Goal: Task Accomplishment & Management: Manage account settings

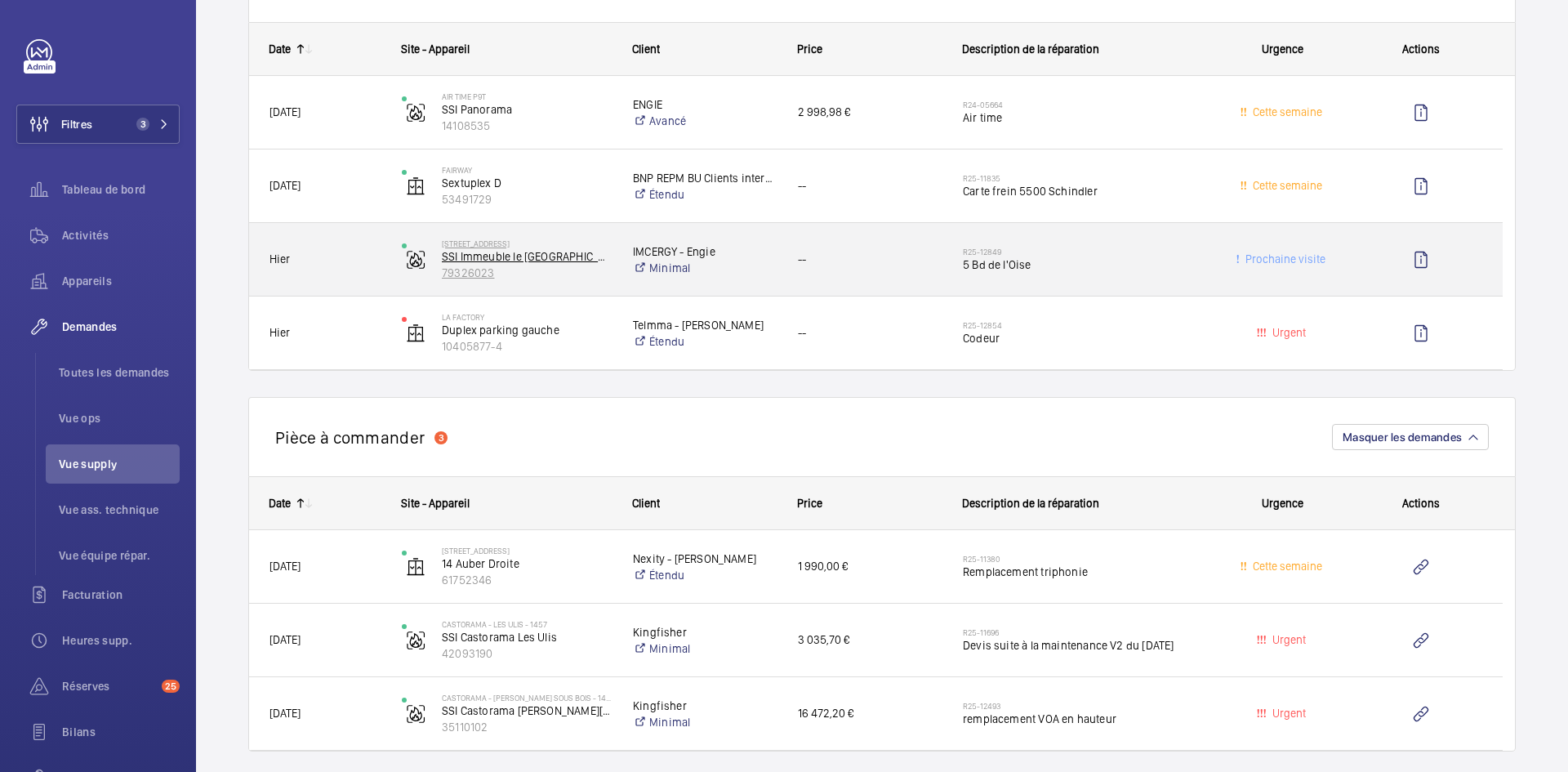
scroll to position [1307, 0]
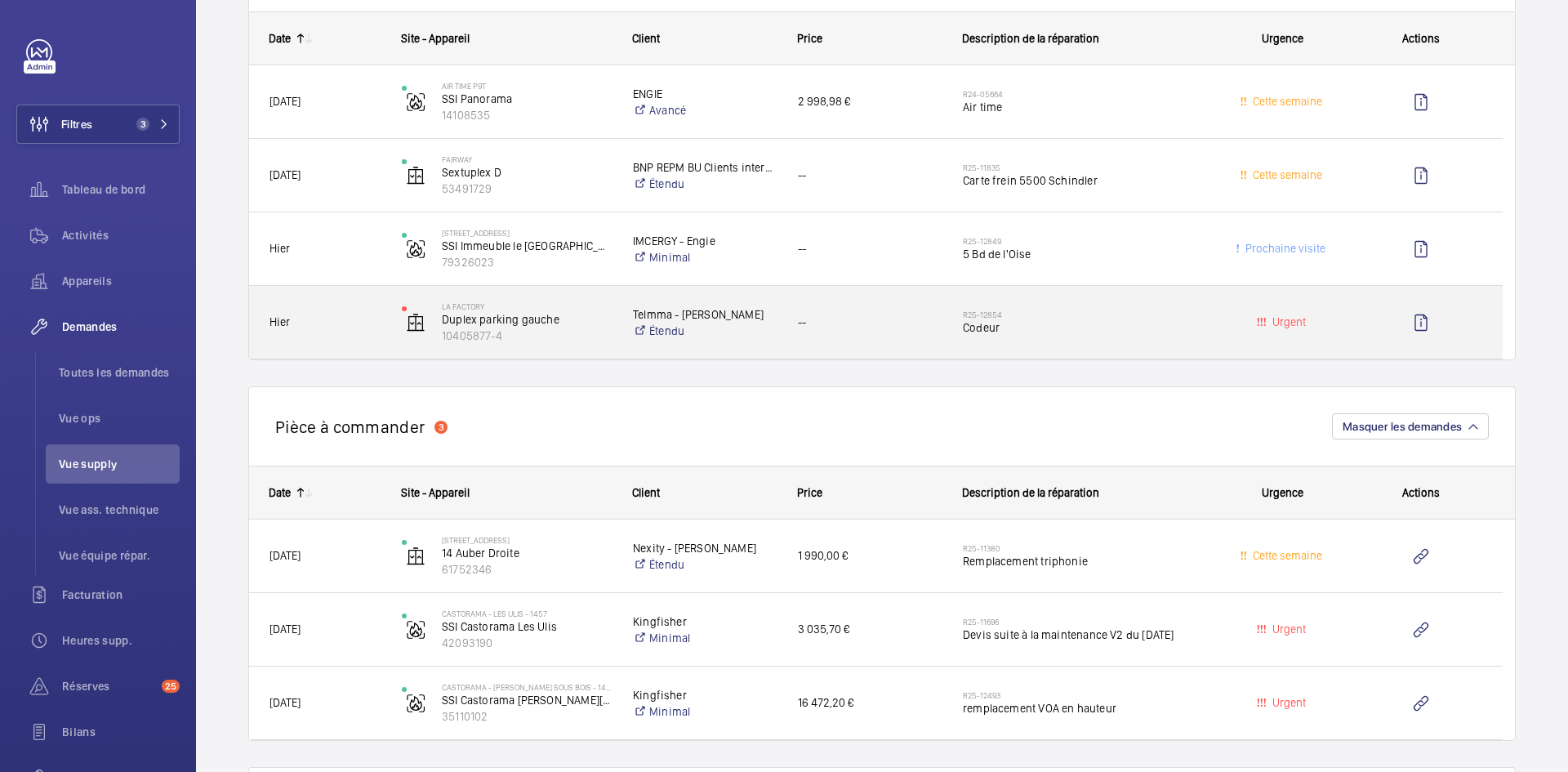
click at [355, 309] on div "Hier" at bounding box center [315, 322] width 130 height 51
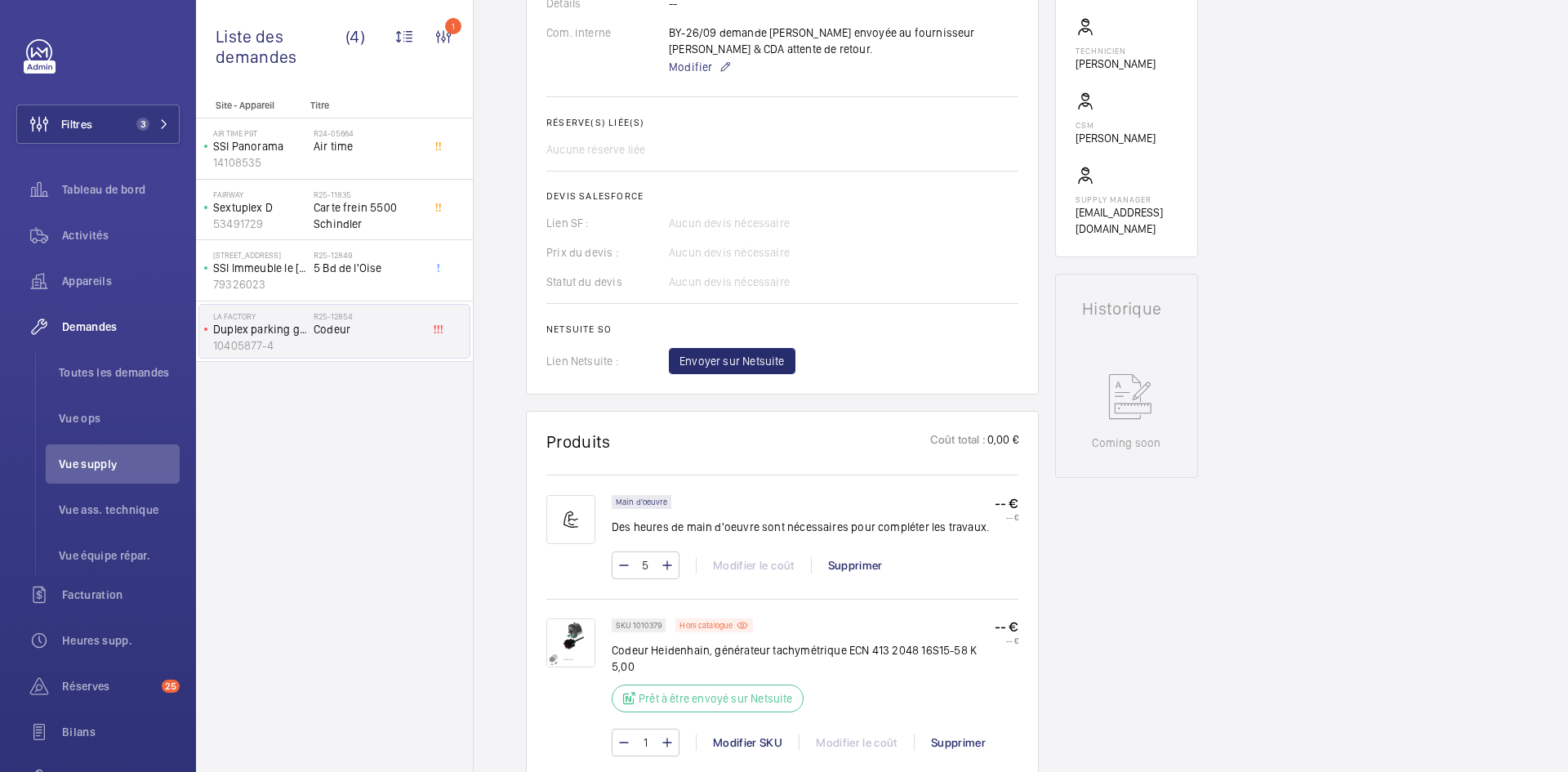
scroll to position [735, 0]
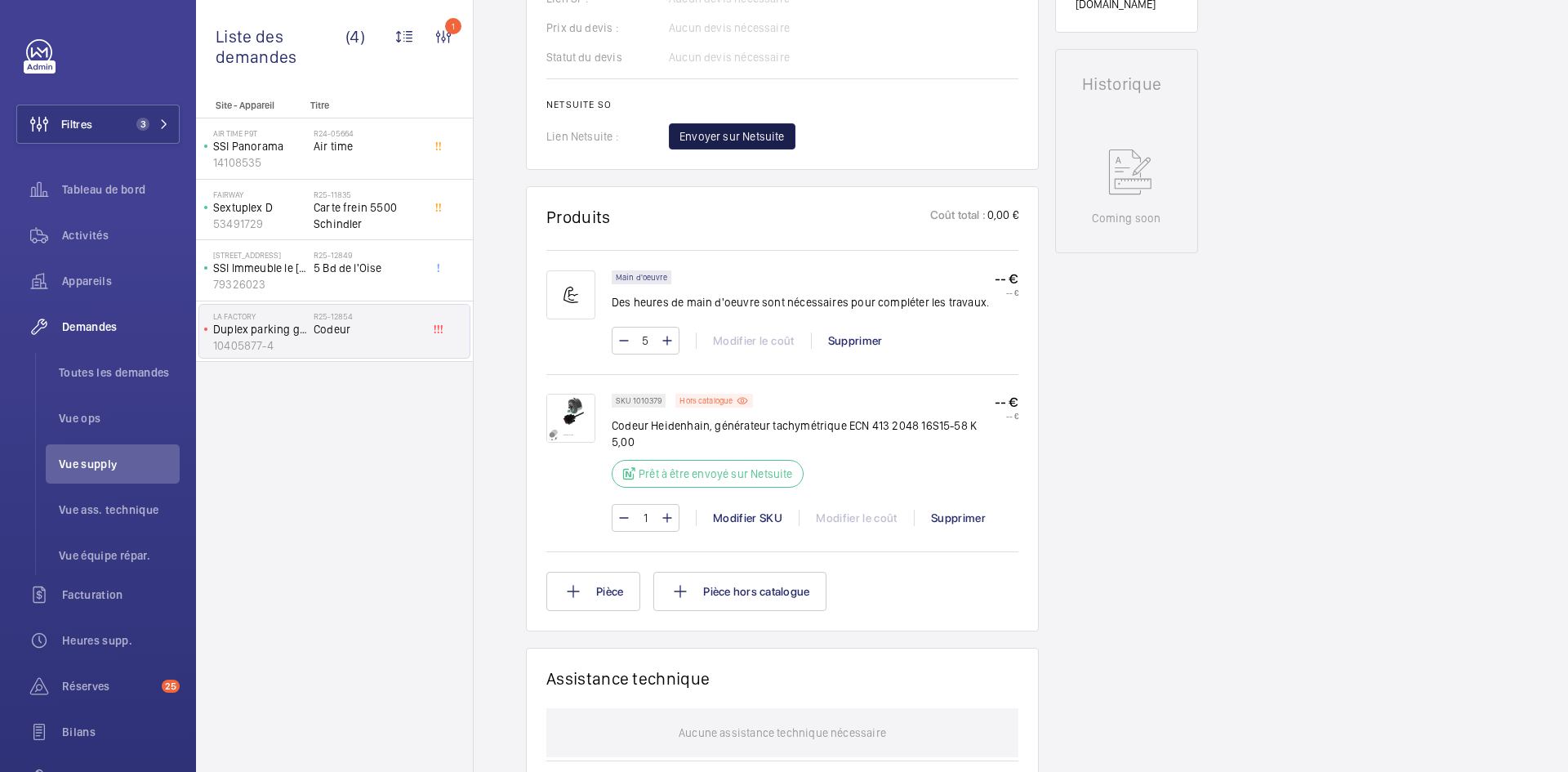
click at [754, 139] on span "Envoyer sur Netsuite" at bounding box center [731, 137] width 105 height 17
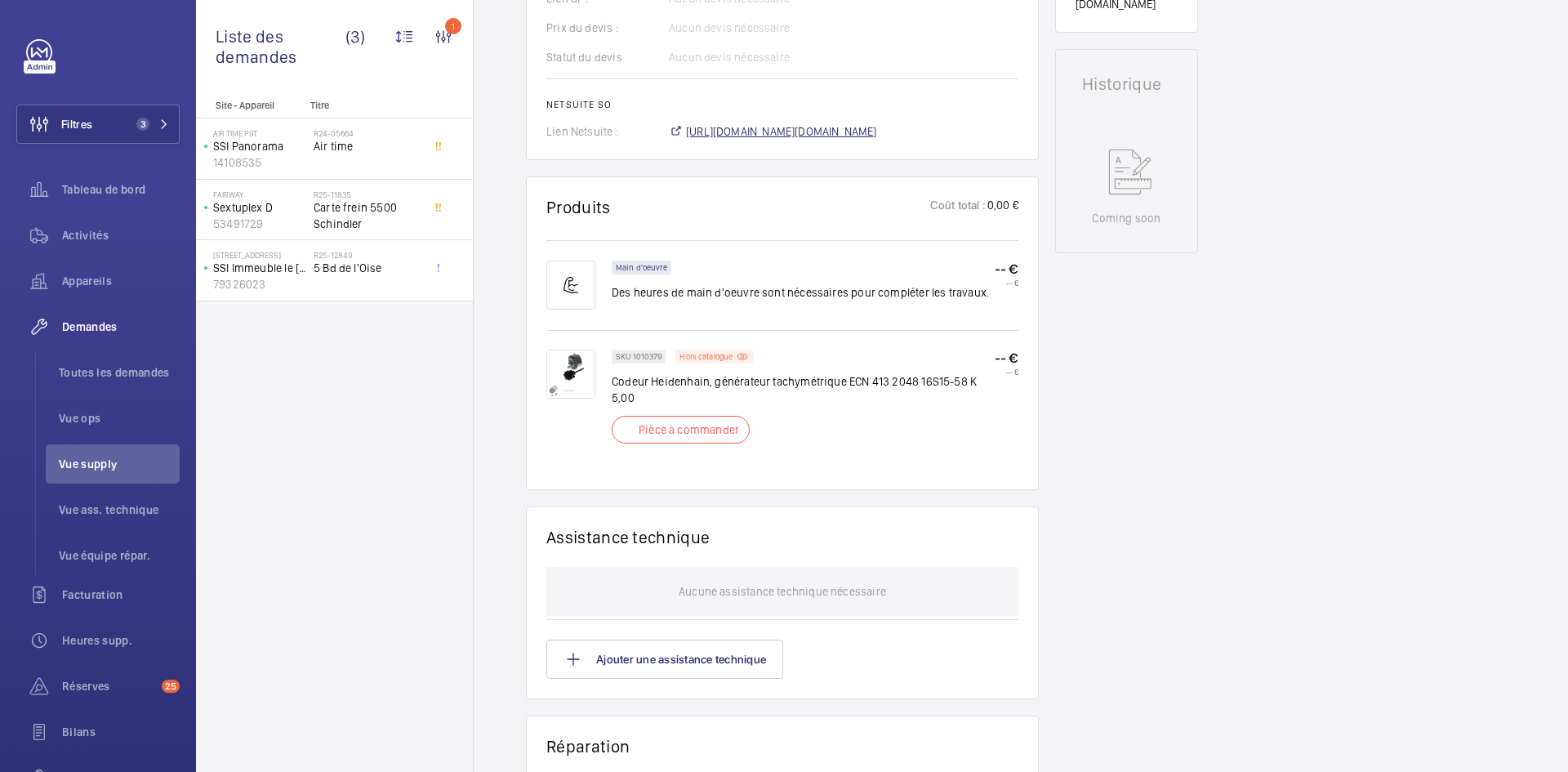
click at [754, 139] on span "[URL][DOMAIN_NAME][DOMAIN_NAME]" at bounding box center [780, 132] width 191 height 17
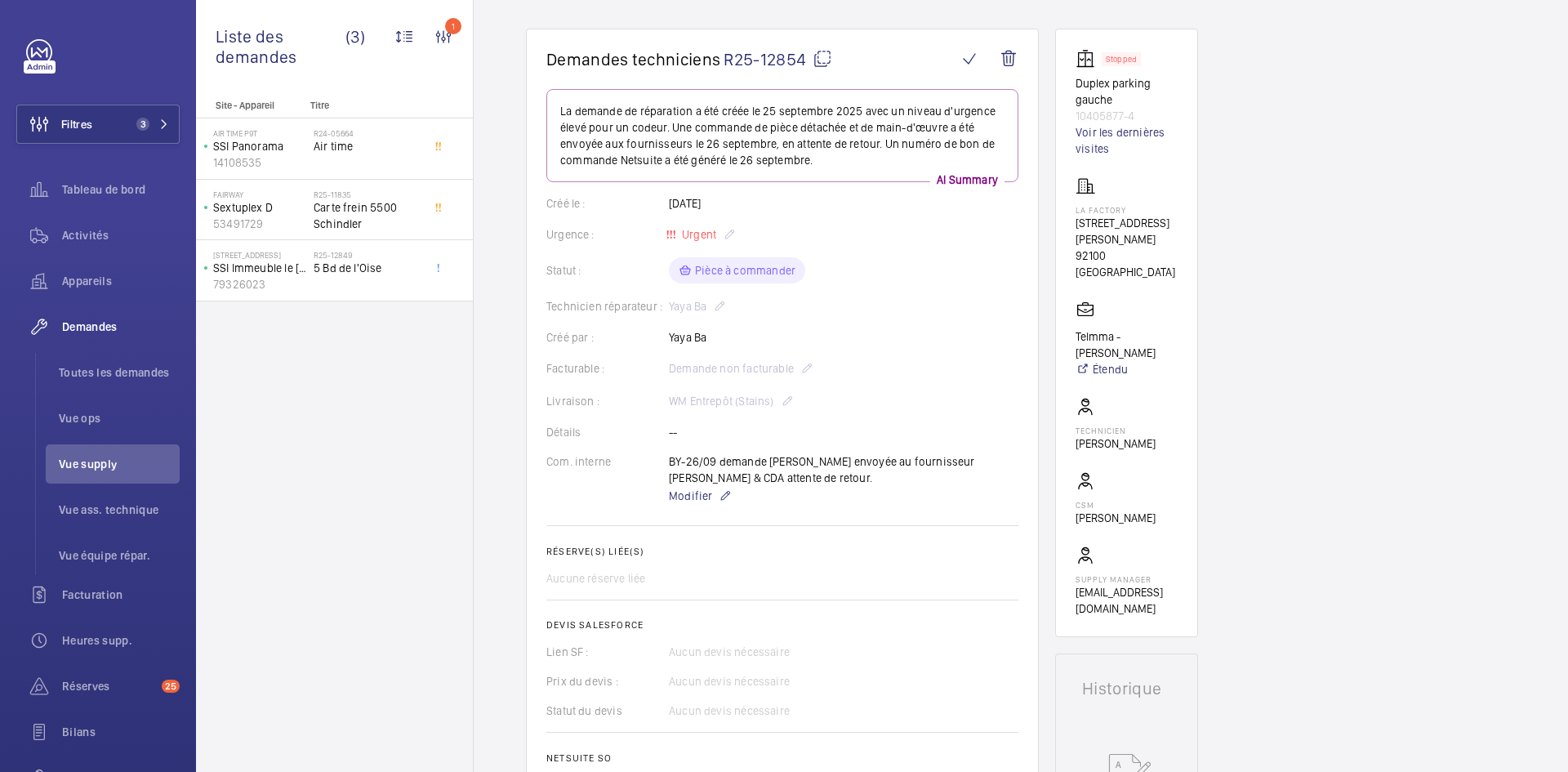
scroll to position [0, 0]
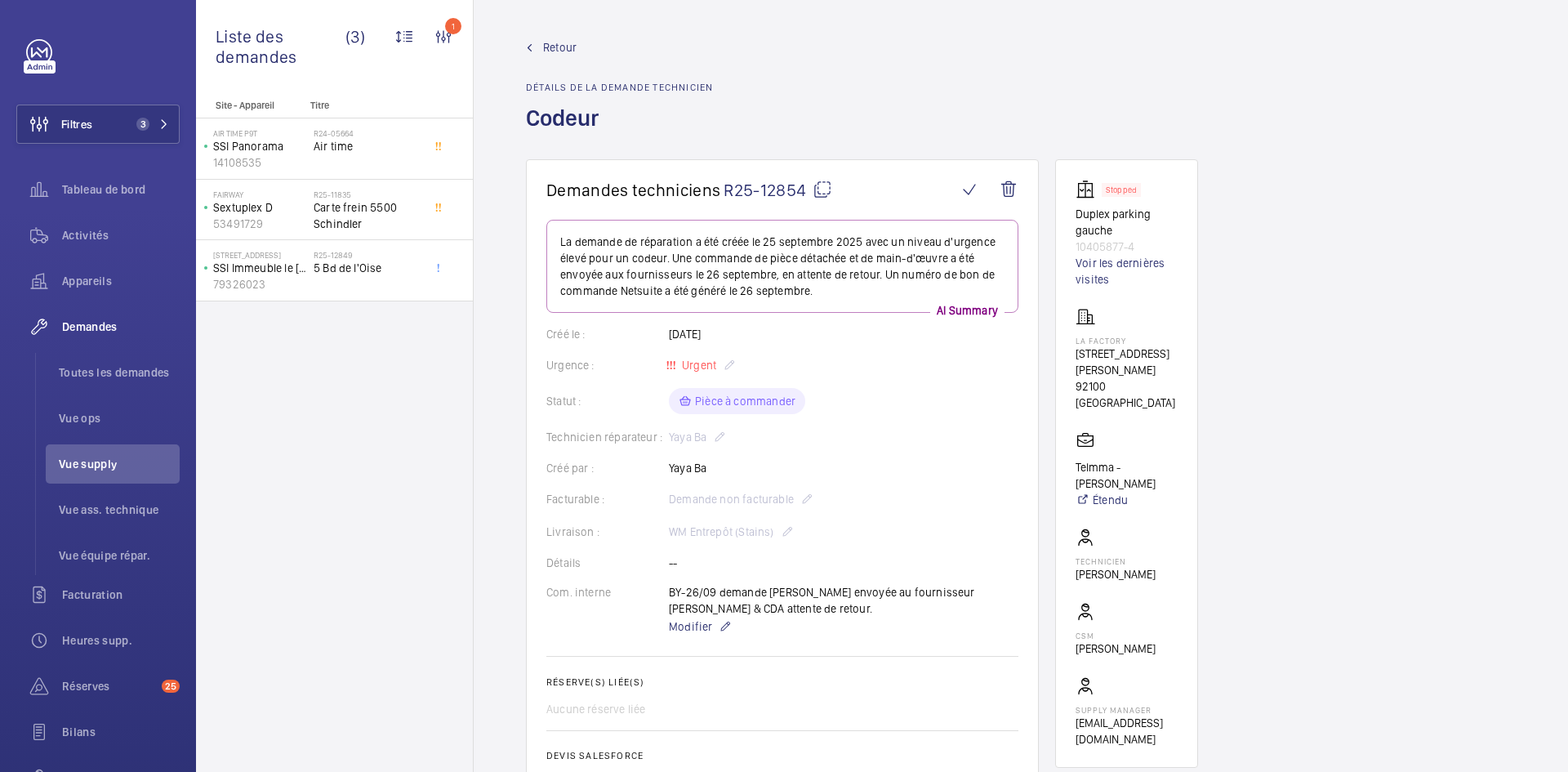
click at [823, 184] on mat-icon at bounding box center [822, 189] width 20 height 20
click at [557, 44] on span "Retour" at bounding box center [560, 47] width 33 height 17
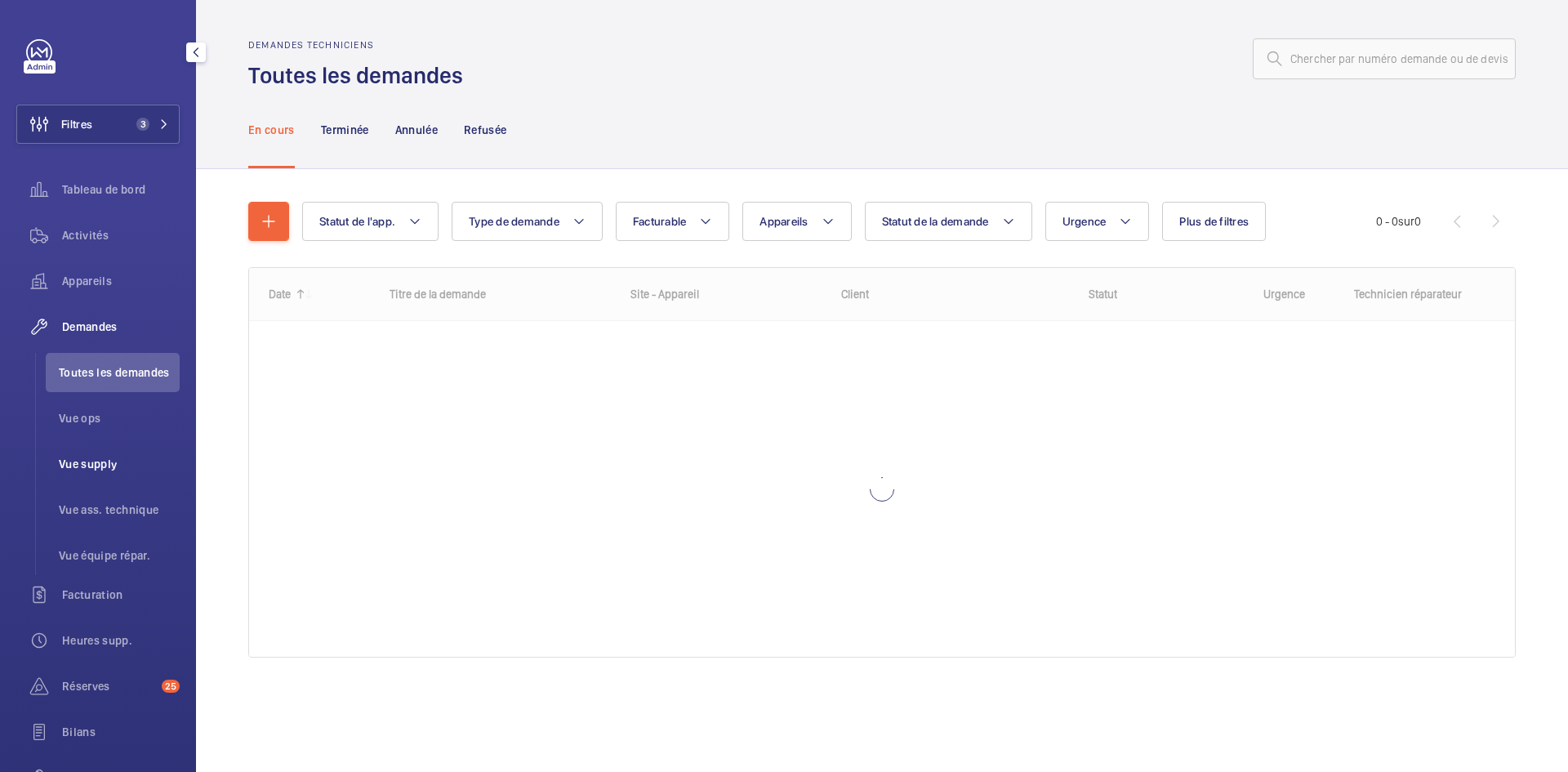
click at [92, 461] on span "Vue supply" at bounding box center [119, 464] width 121 height 17
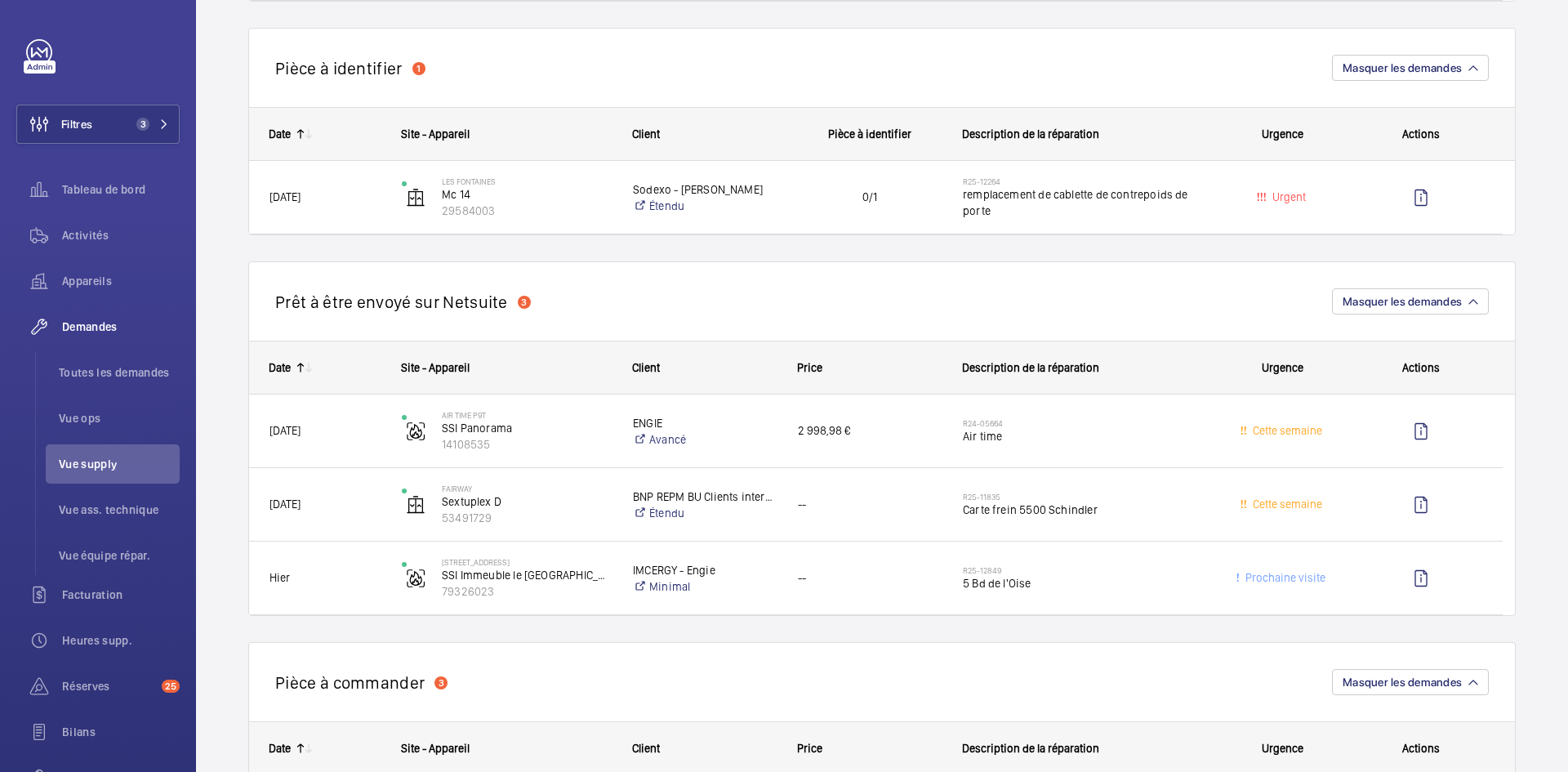
scroll to position [898, 0]
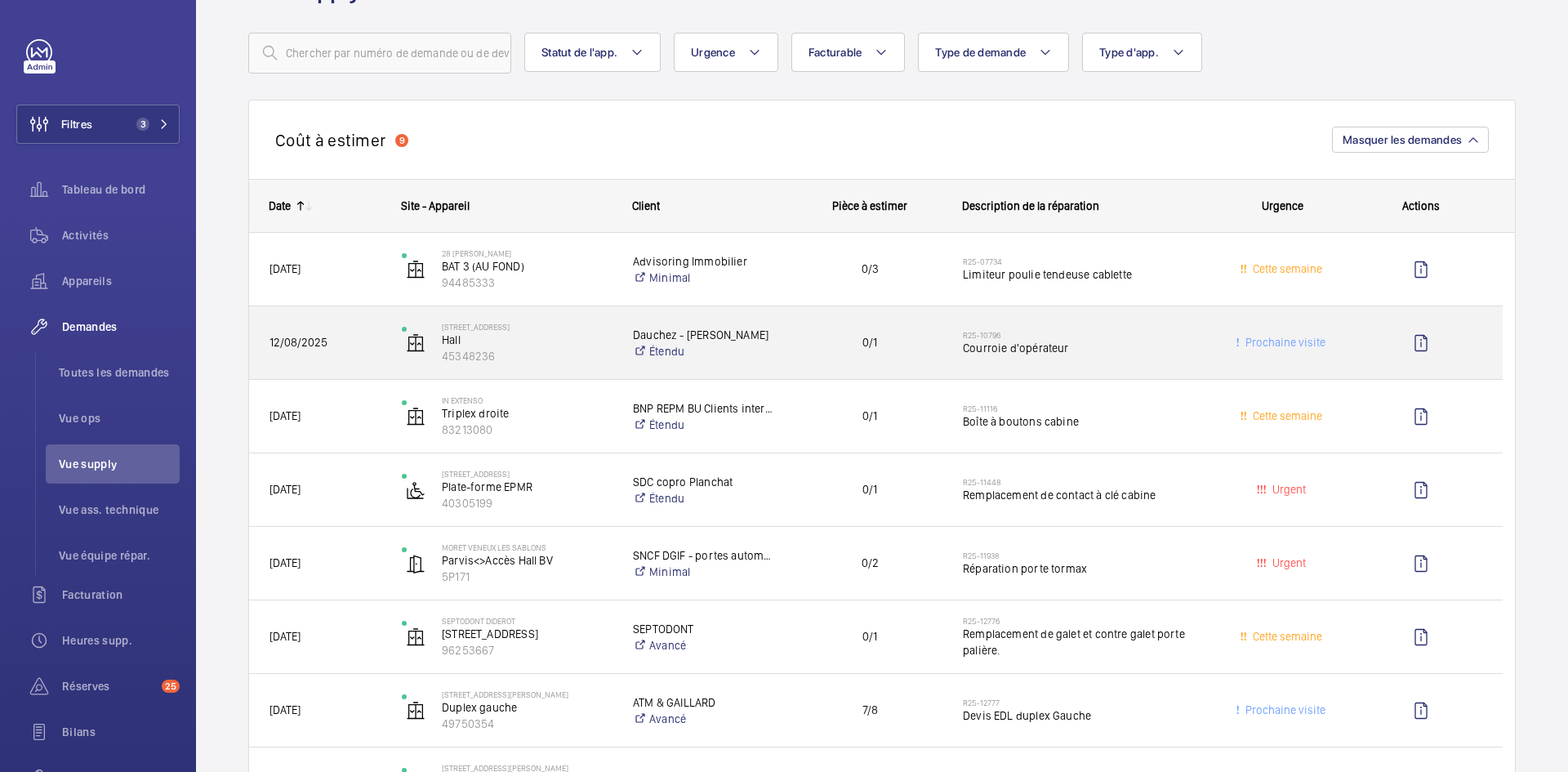
scroll to position [0, 0]
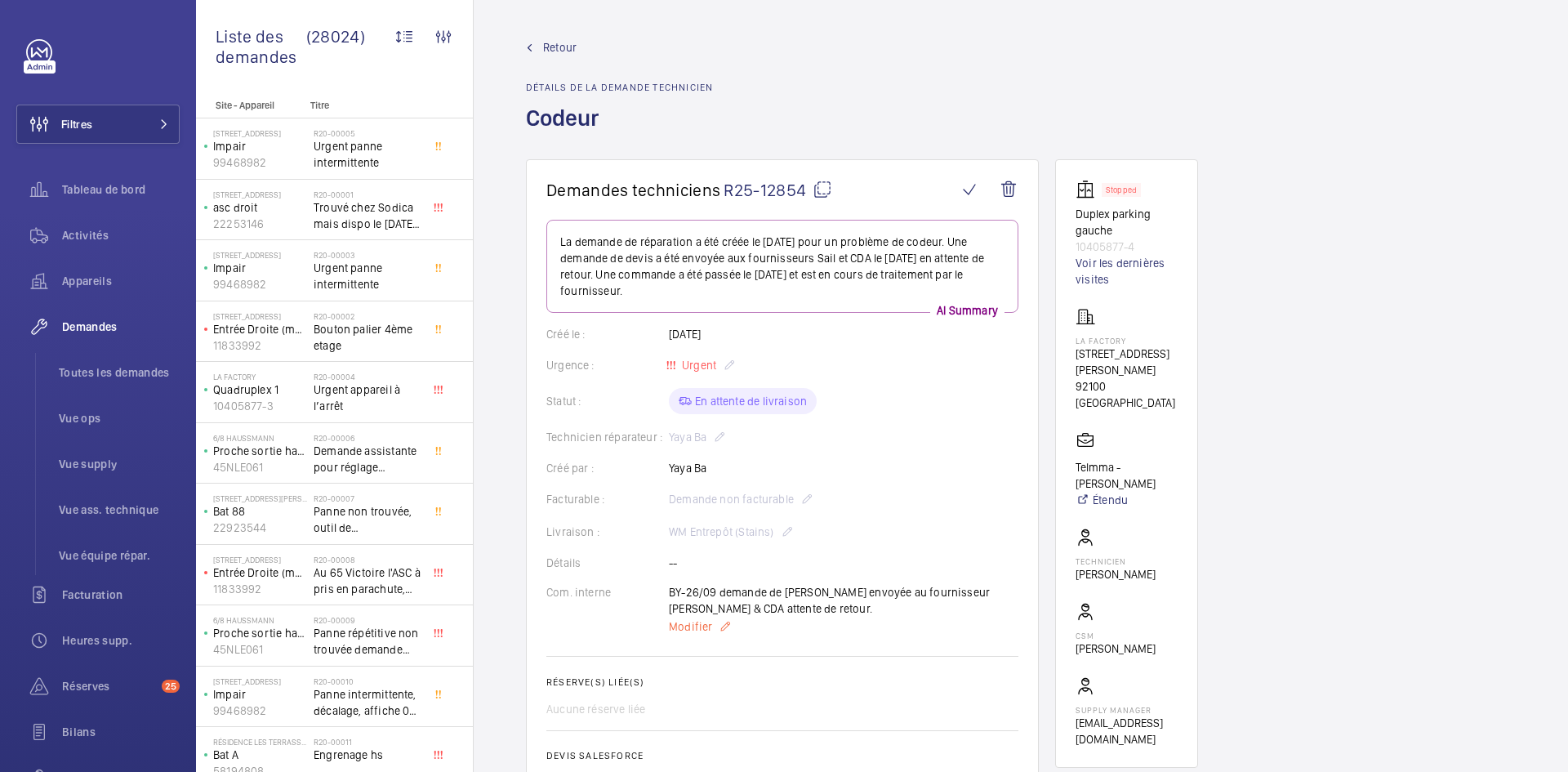
click at [692, 629] on span "Modifier" at bounding box center [690, 627] width 44 height 17
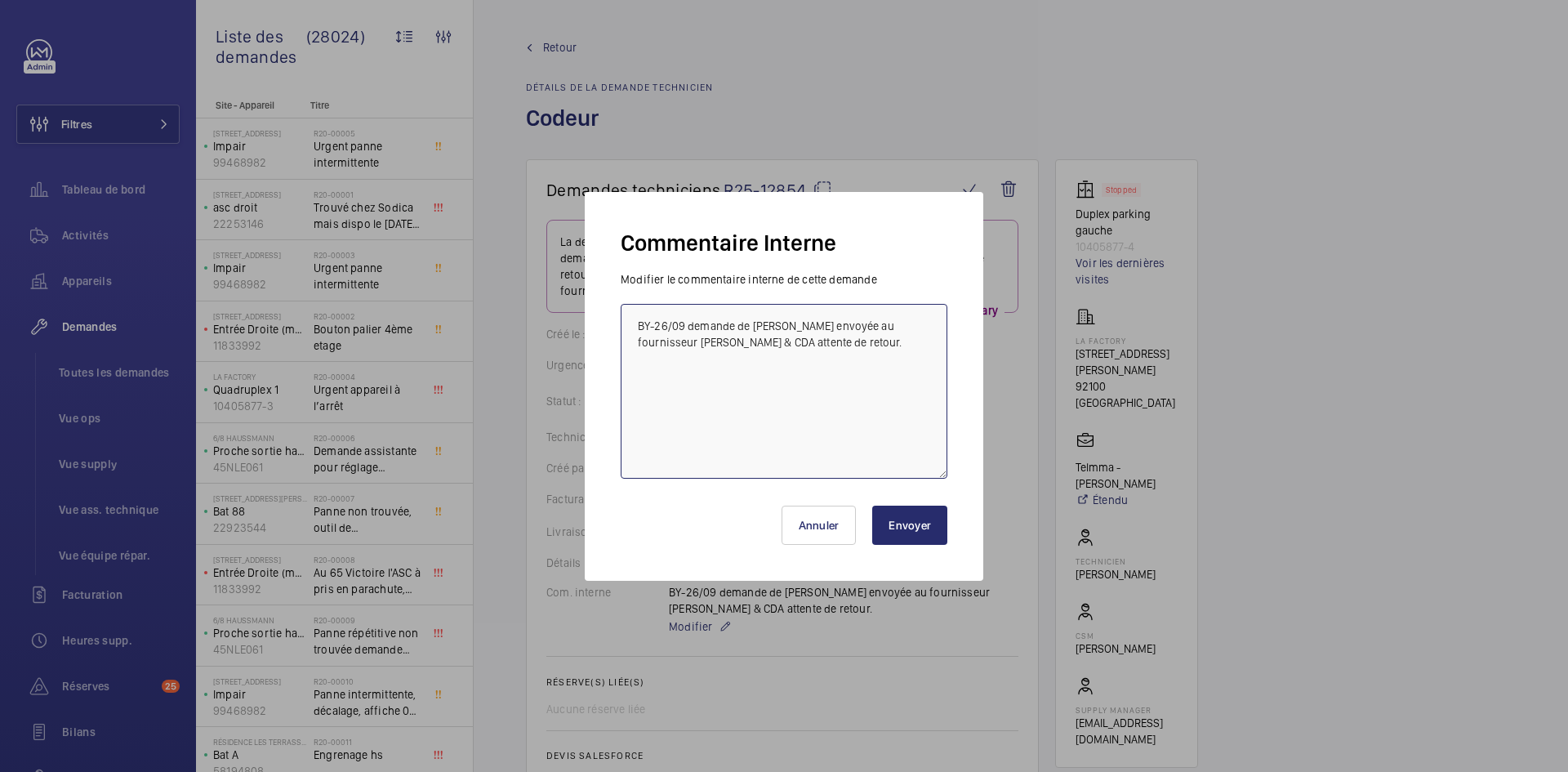
click at [638, 318] on textarea "BY-26/09 demande de [PERSON_NAME] envoyée au fournisseur [PERSON_NAME] & CDA at…" at bounding box center [783, 392] width 326 height 175
paste textarea "BY-26/09 commande effectuer chez le fournisseur Sail via l'email livraison prév…"
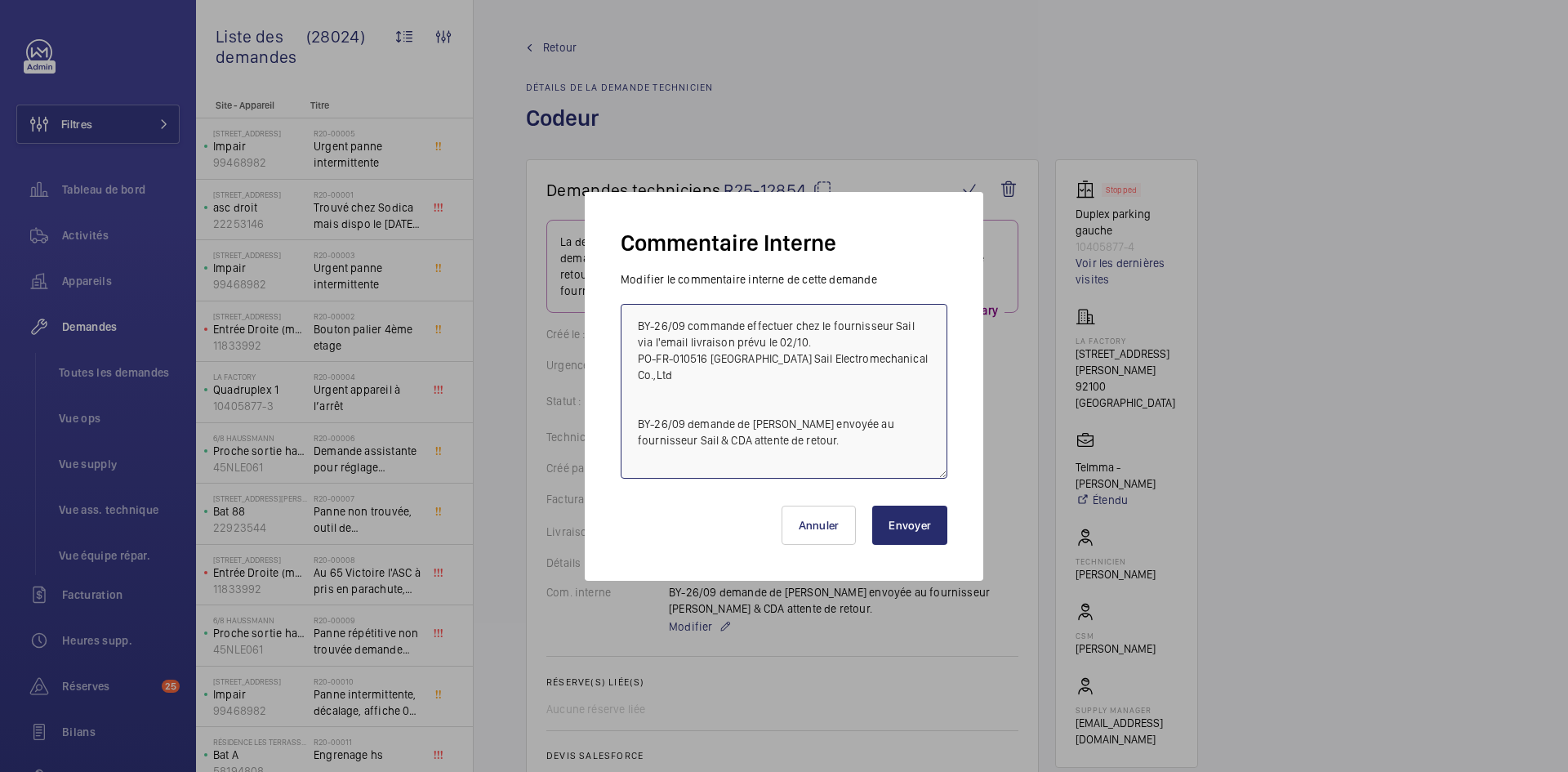
type textarea "BY-26/09 commande effectuer chez le fournisseur Sail via l'email livraison prév…"
click at [938, 535] on button "Envoyer" at bounding box center [910, 525] width 75 height 39
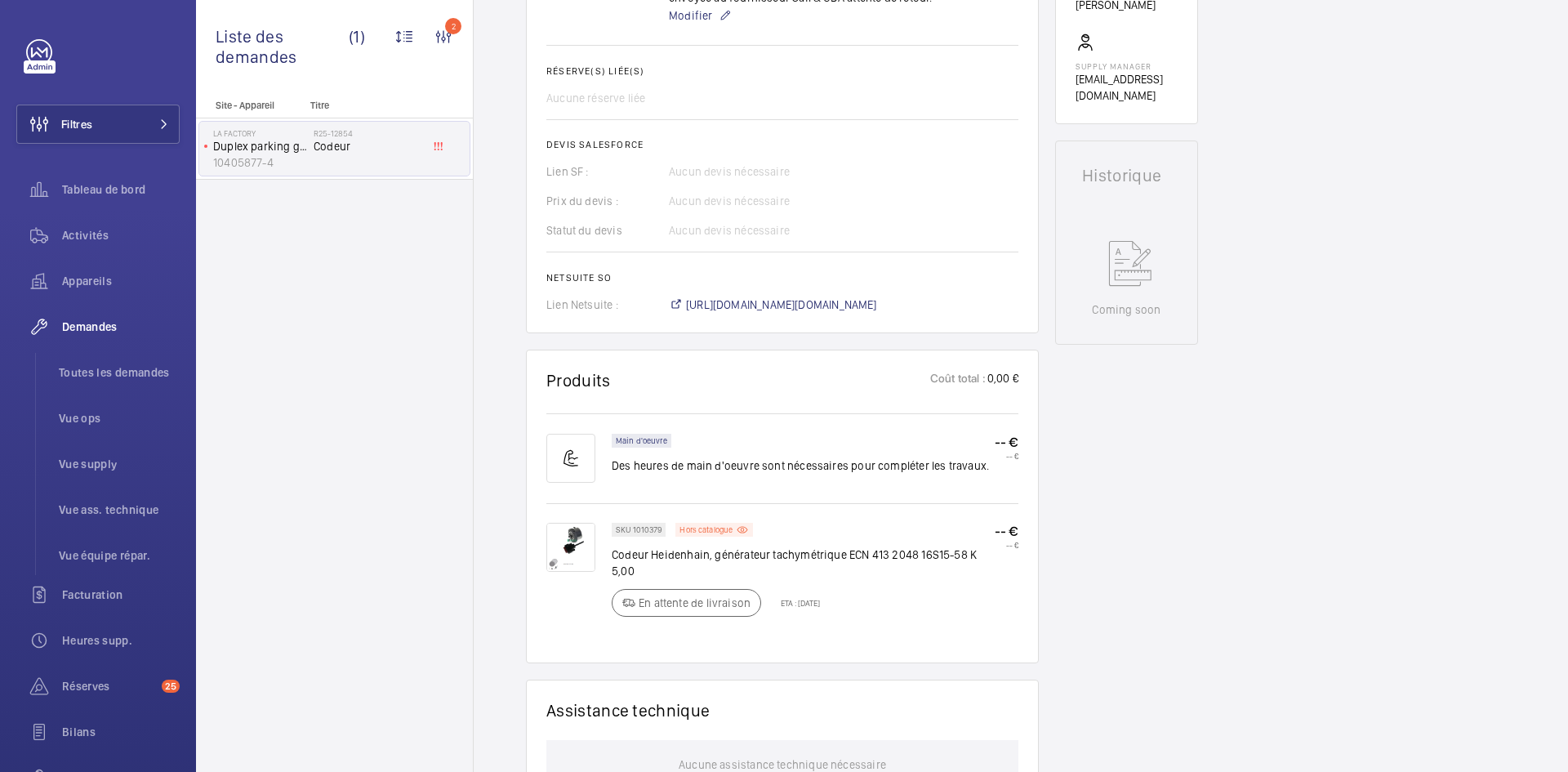
scroll to position [653, 0]
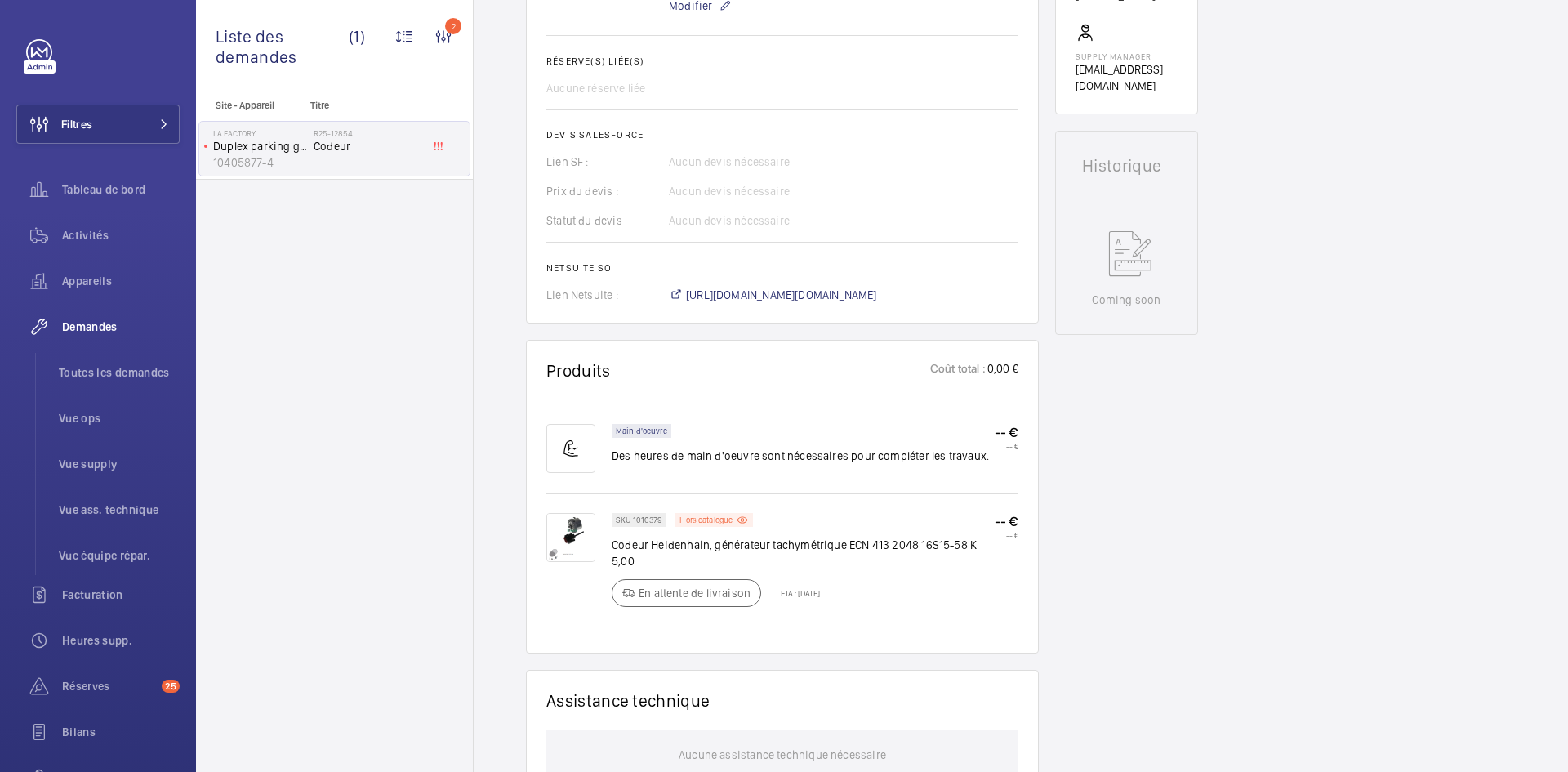
click at [572, 538] on img at bounding box center [570, 537] width 49 height 49
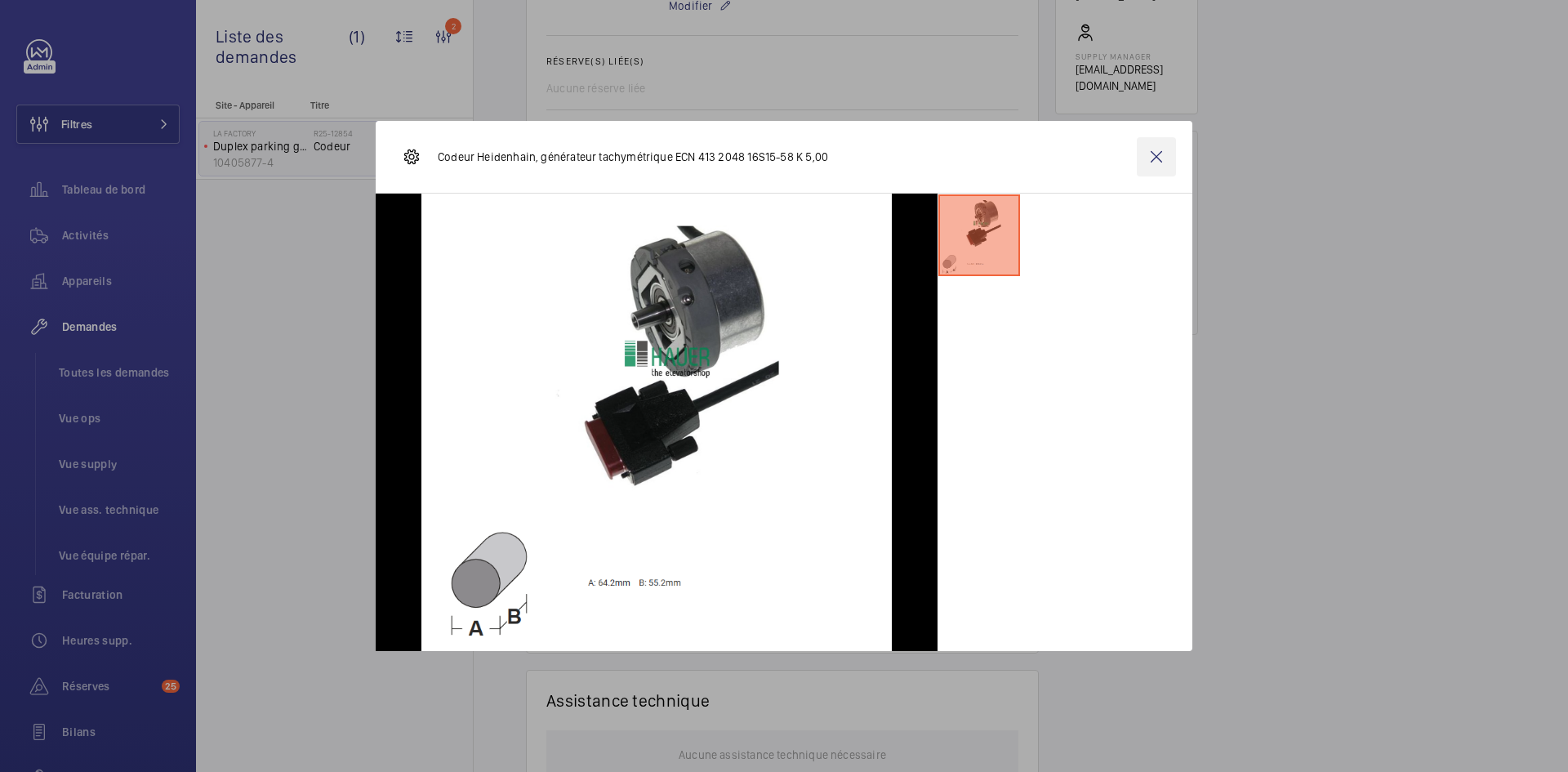
click at [1149, 151] on wm-front-icon-button at bounding box center [1156, 156] width 39 height 39
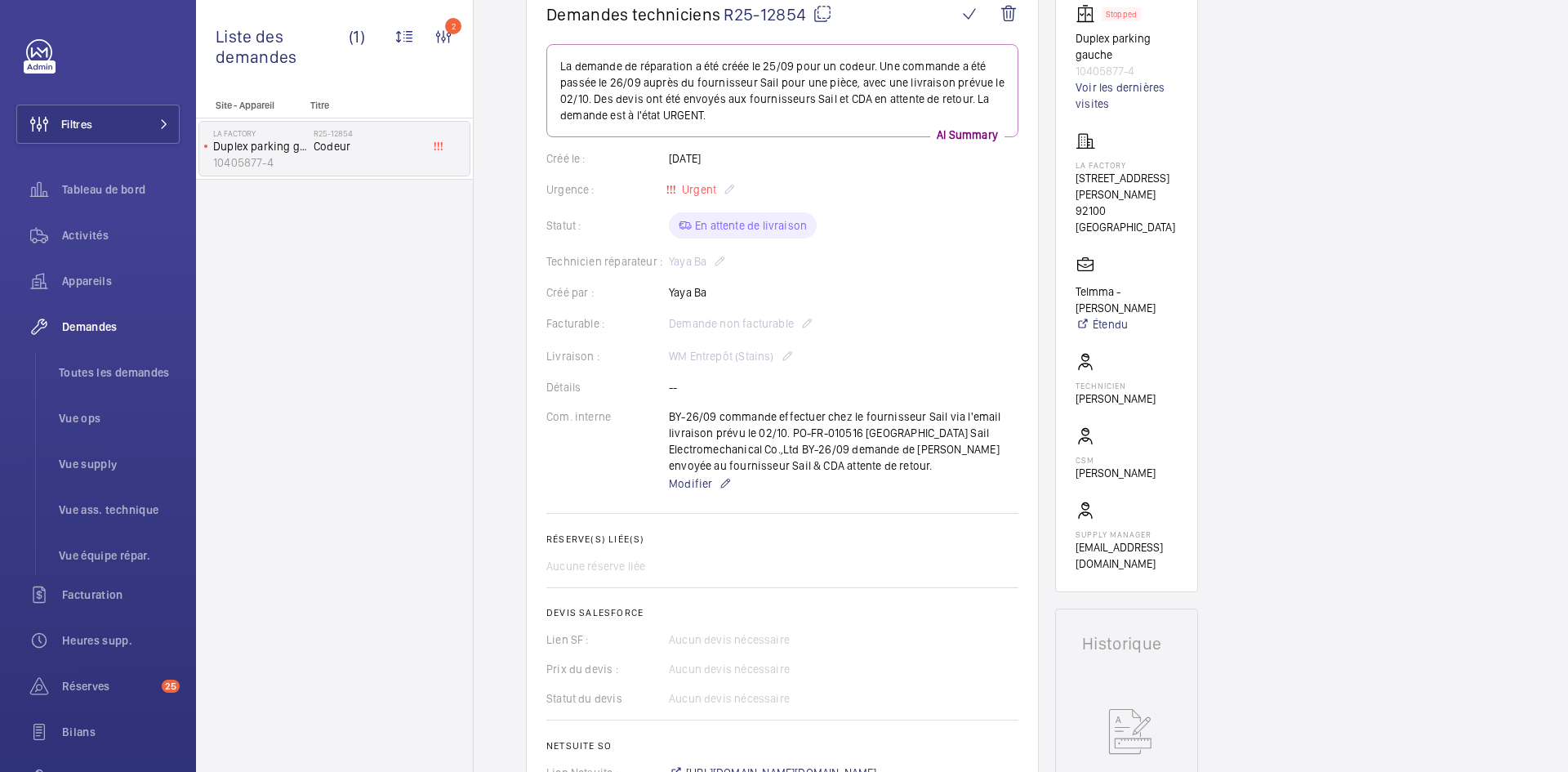
scroll to position [0, 0]
